Goal: Task Accomplishment & Management: Manage account settings

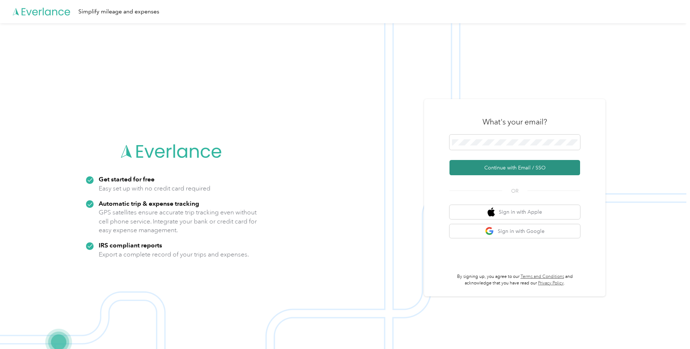
click at [503, 172] on button "Continue with Email / SSO" at bounding box center [514, 167] width 131 height 15
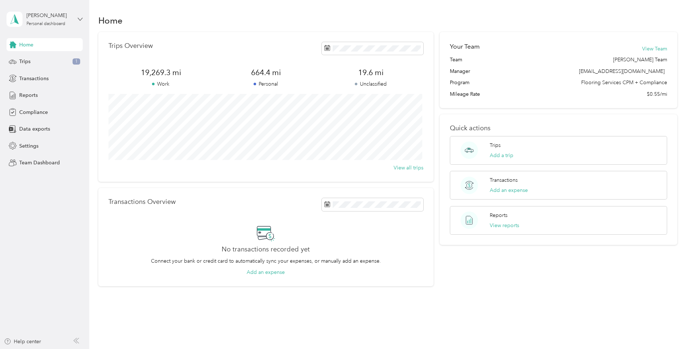
click at [81, 19] on icon at bounding box center [80, 19] width 5 height 5
click at [44, 60] on div "Team dashboard" at bounding box center [32, 60] width 39 height 8
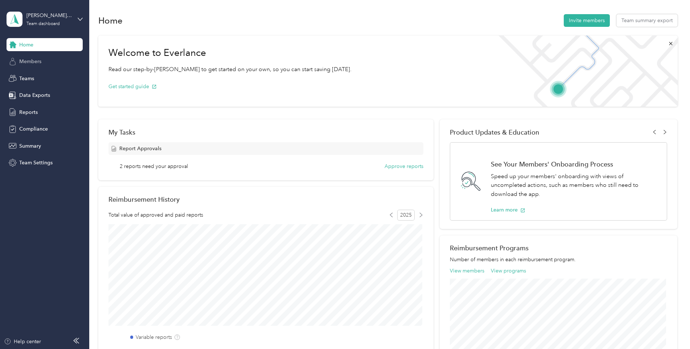
click at [38, 63] on span "Members" at bounding box center [30, 62] width 22 height 8
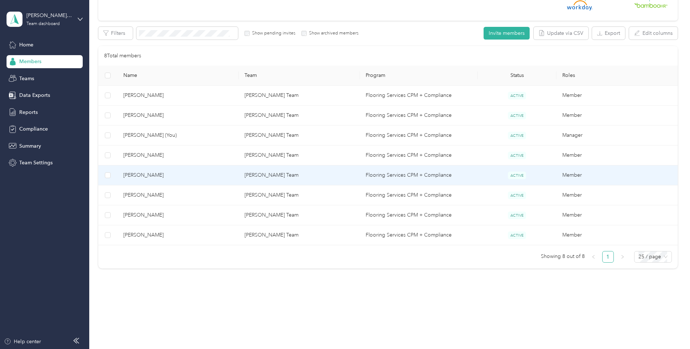
scroll to position [109, 0]
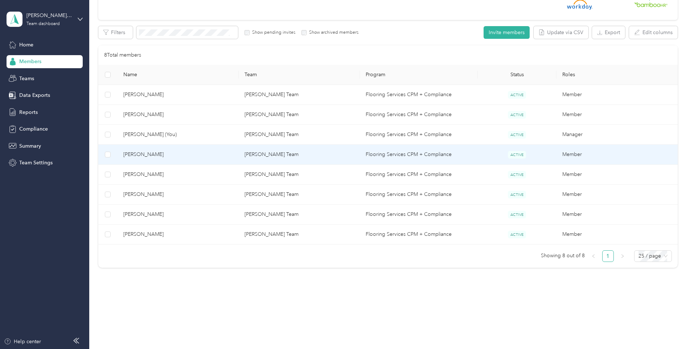
click at [155, 155] on span "[PERSON_NAME]" at bounding box center [177, 154] width 109 height 8
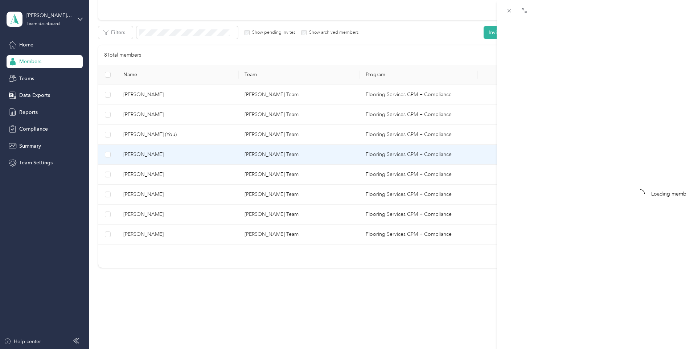
click at [155, 348] on div "Drag to resize Click to close Loading member data" at bounding box center [343, 349] width 686 height 0
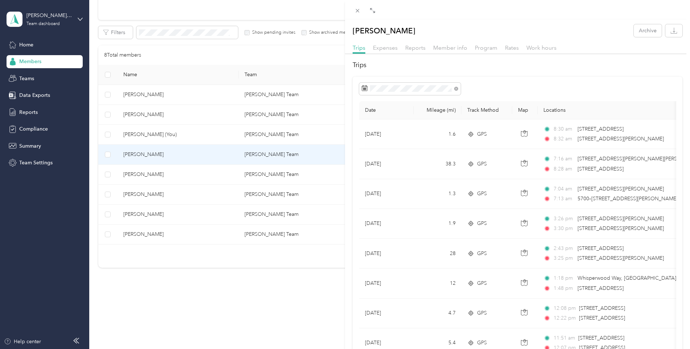
click at [149, 33] on div "[PERSON_NAME] Archive Trips Expenses Reports Member info Program Rates Work hou…" at bounding box center [345, 174] width 690 height 349
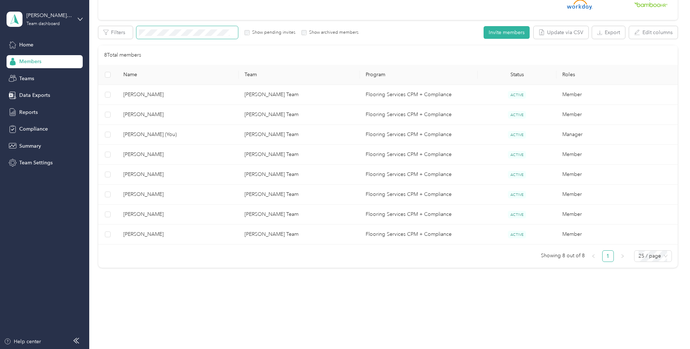
click at [152, 36] on span at bounding box center [187, 32] width 102 height 13
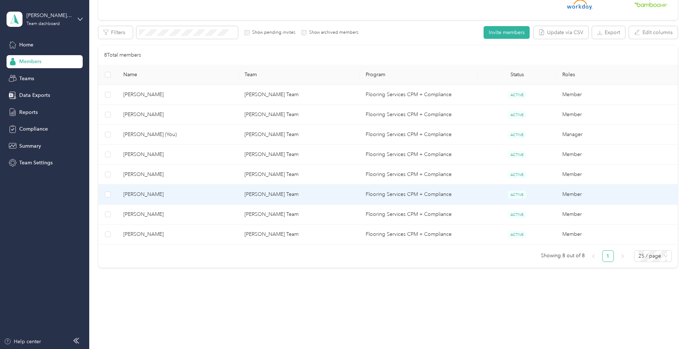
click at [141, 194] on span "[PERSON_NAME]" at bounding box center [177, 194] width 109 height 8
click at [141, 348] on div "Drag to resize Click to close Loading member data" at bounding box center [343, 349] width 686 height 0
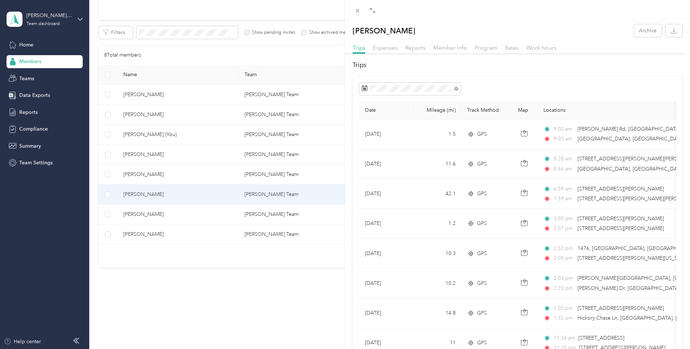
click at [555, 69] on h2 "Trips" at bounding box center [517, 65] width 330 height 10
